Goal: Transaction & Acquisition: Purchase product/service

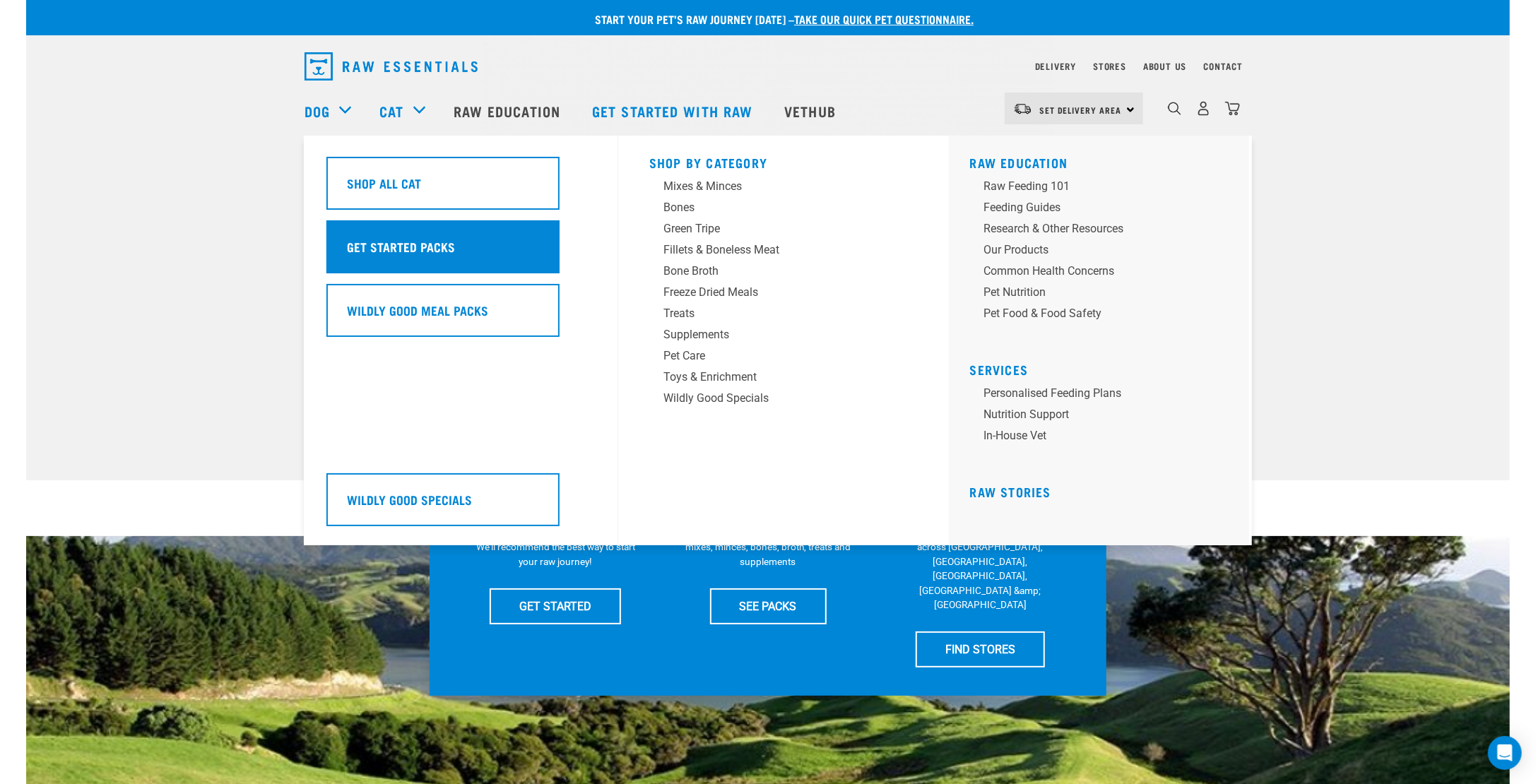
click at [413, 241] on h5 "Get Started Packs" at bounding box center [401, 246] width 108 height 18
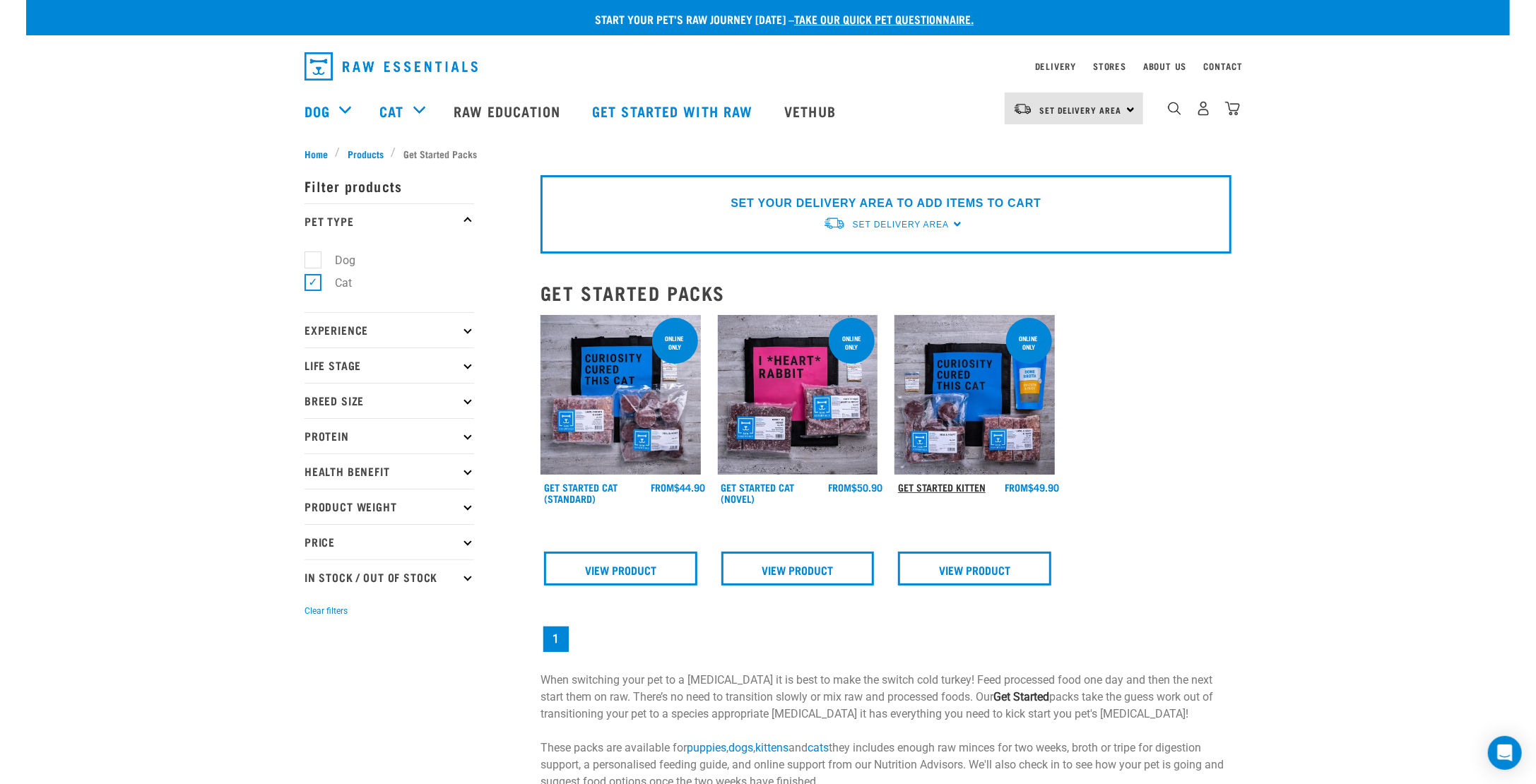
click at [945, 484] on link "Get Started Kitten" at bounding box center [941, 487] width 87 height 5
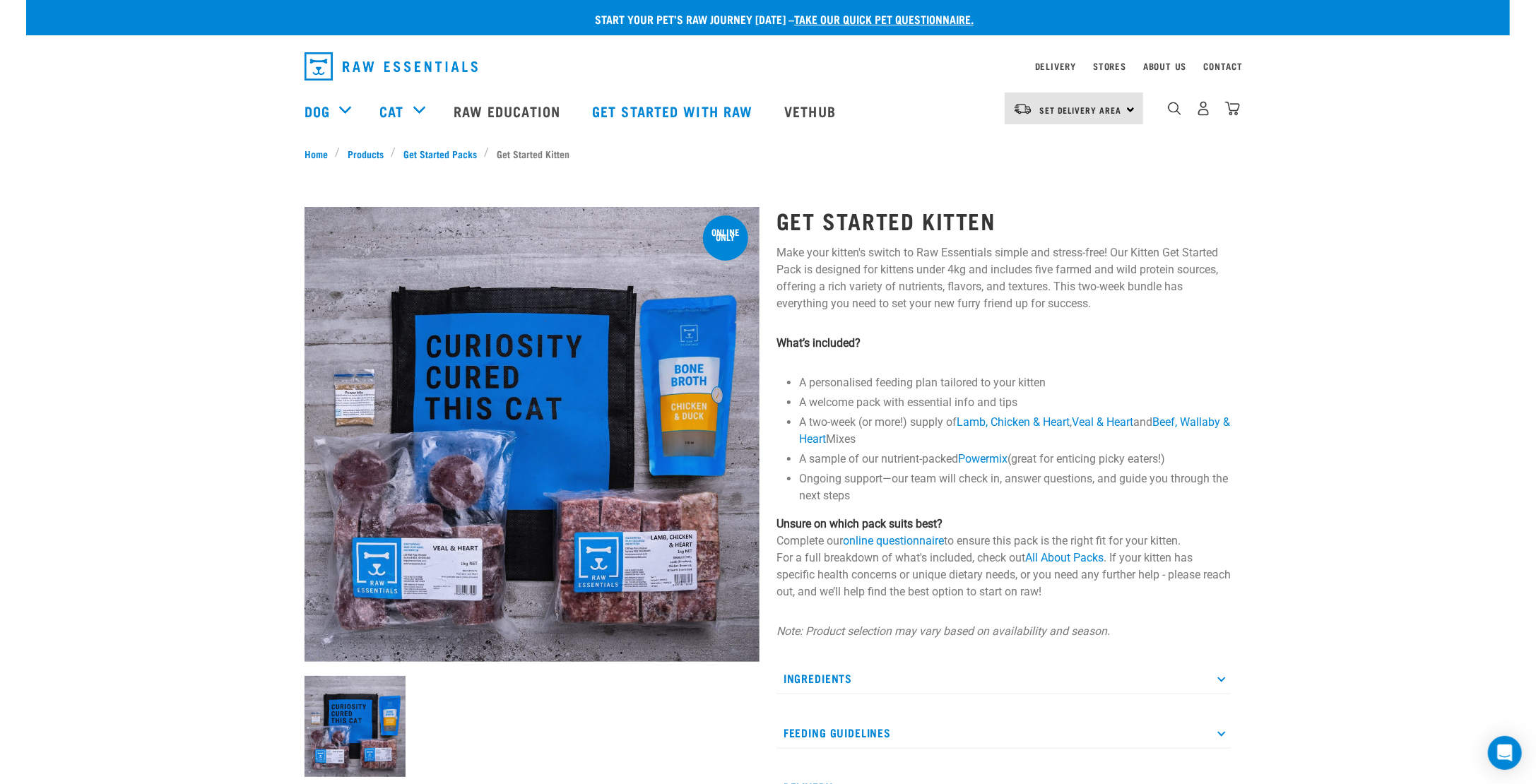
click at [68, 463] on div "Start your pet’s raw journey [DATE] – take our quick pet questionnaire. Deliver…" at bounding box center [768, 496] width 1484 height 992
